Goal: Information Seeking & Learning: Learn about a topic

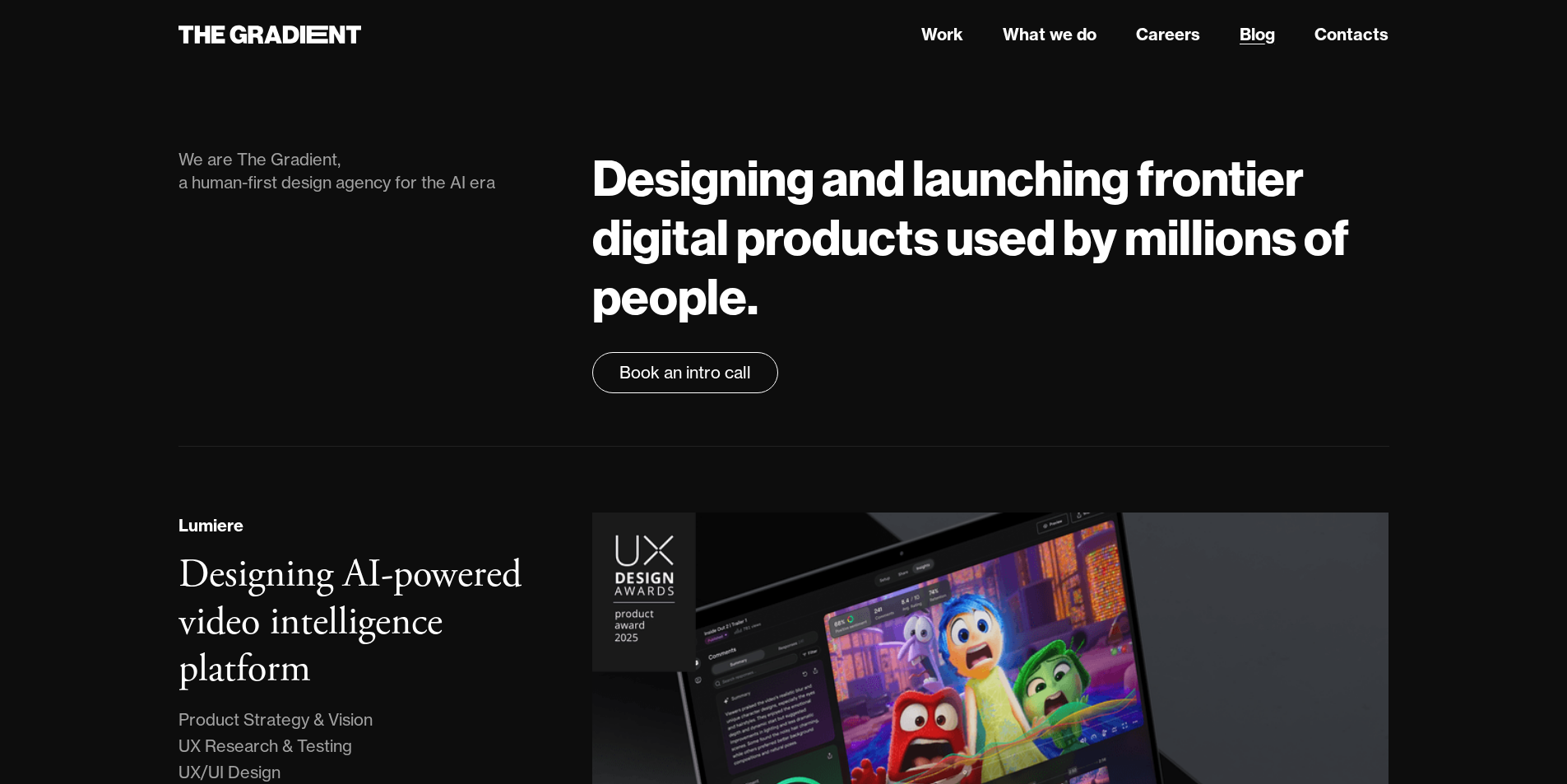
click at [1267, 36] on link "Blog" at bounding box center [1257, 35] width 36 height 25
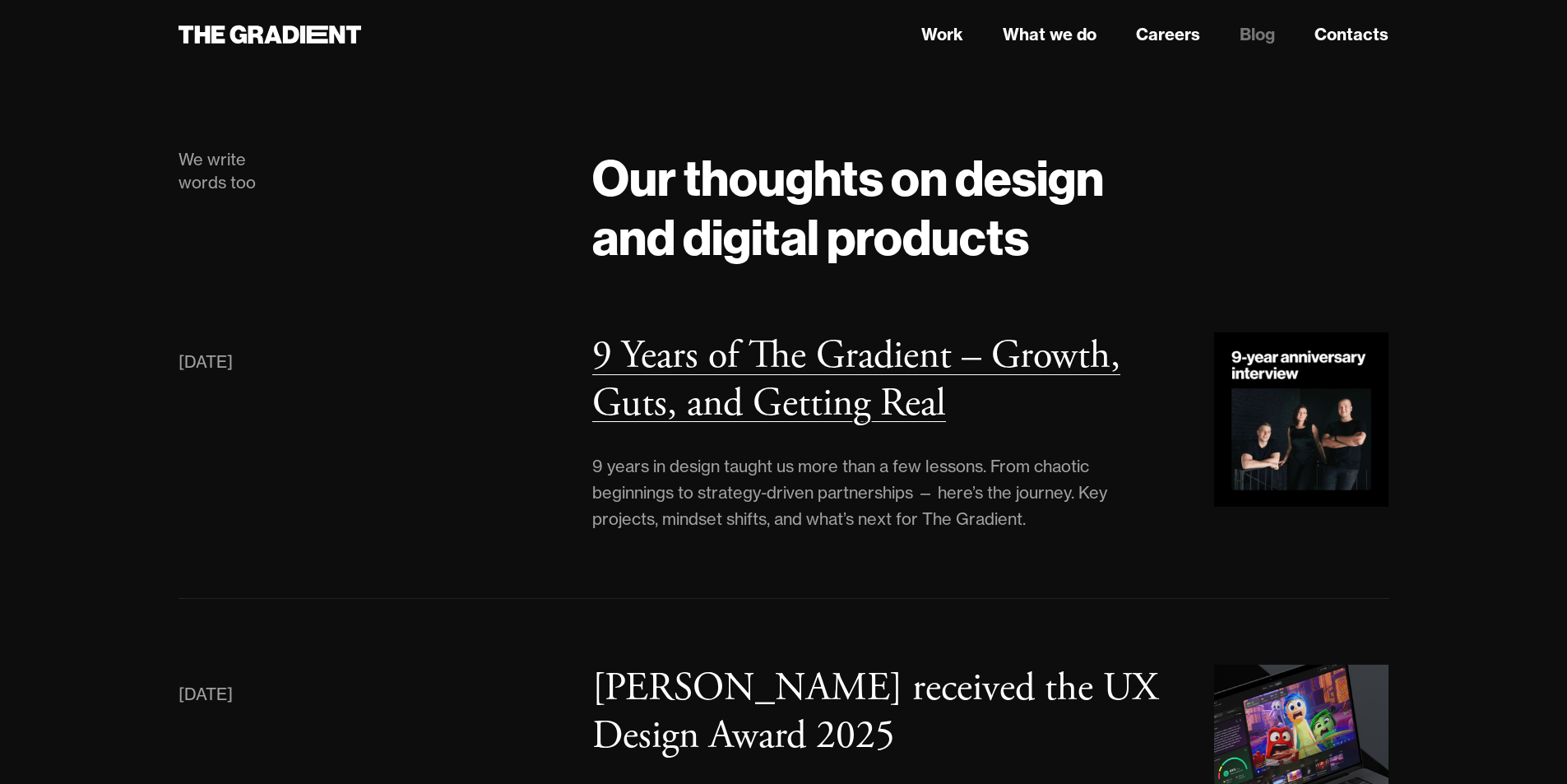
scroll to position [164, 0]
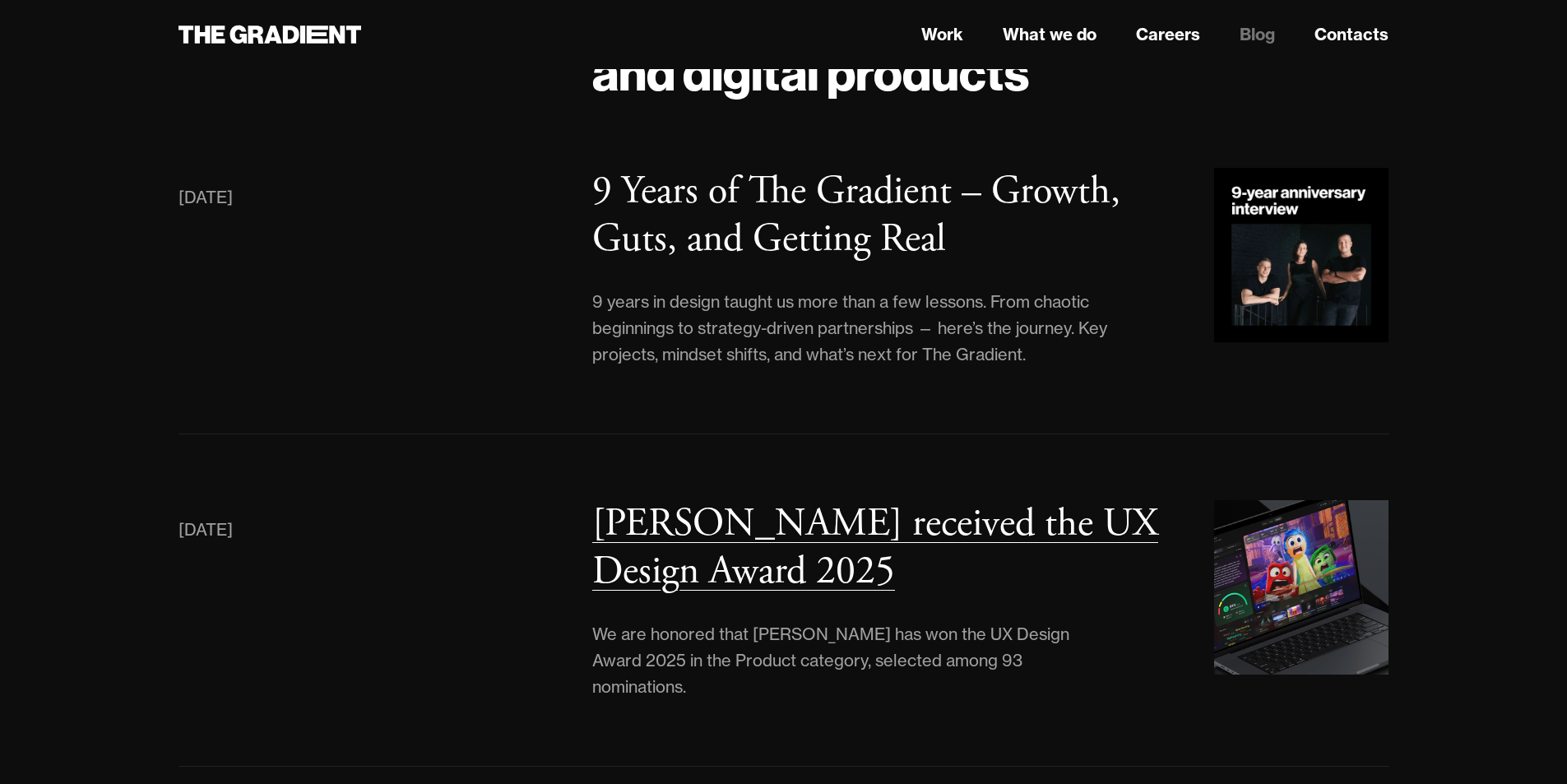
click at [736, 563] on h3 "[PERSON_NAME] received the UX Design Award 2025" at bounding box center [875, 547] width 566 height 98
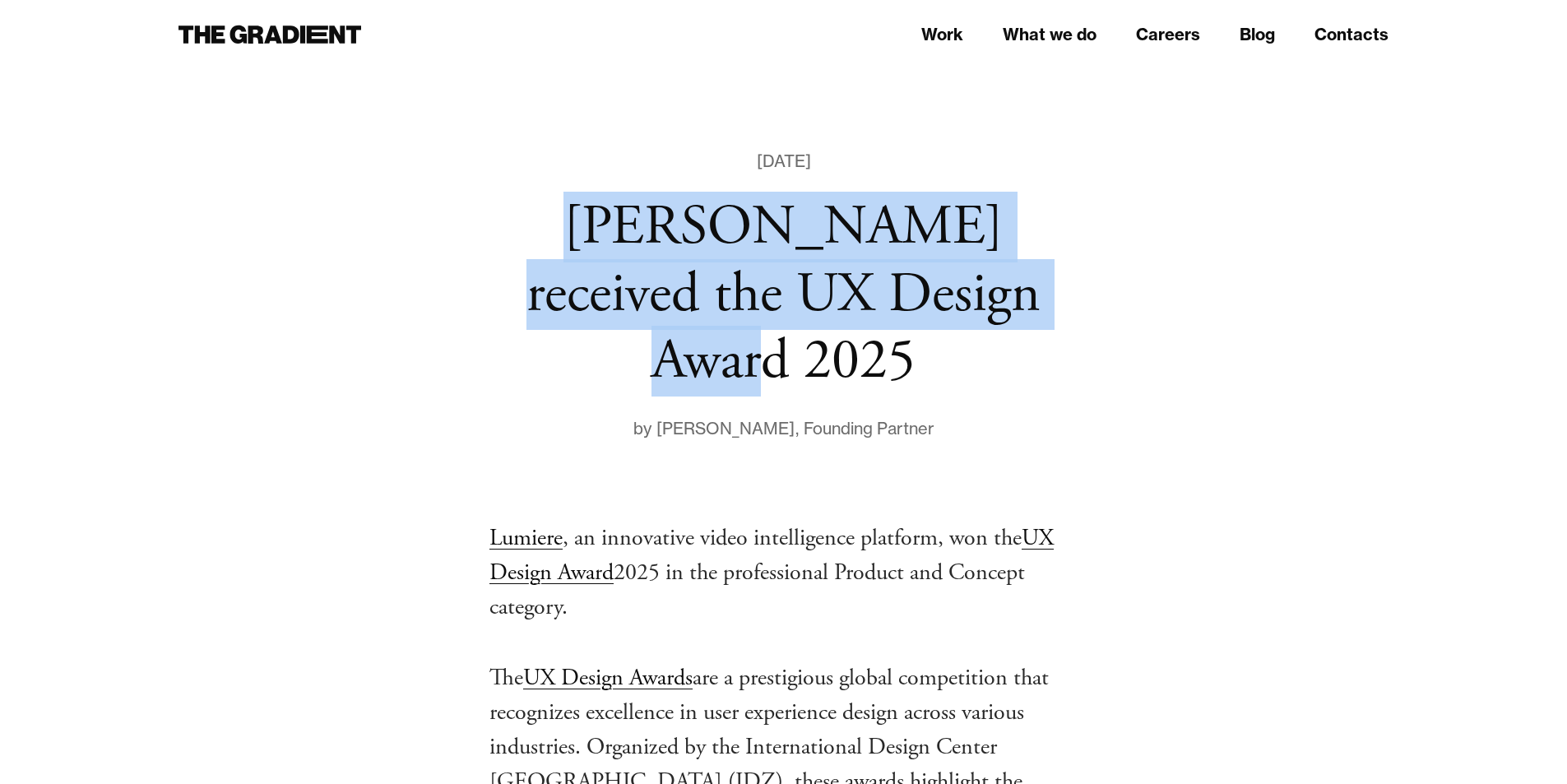
drag, startPoint x: 369, startPoint y: 264, endPoint x: 909, endPoint y: 345, distance: 546.0
click at [909, 345] on h1 "[PERSON_NAME] received the UX Design Award 2025" at bounding box center [784, 294] width 589 height 201
copy h1 "[PERSON_NAME] received the UX Design Award 2025"
